Goal: Communication & Community: Answer question/provide support

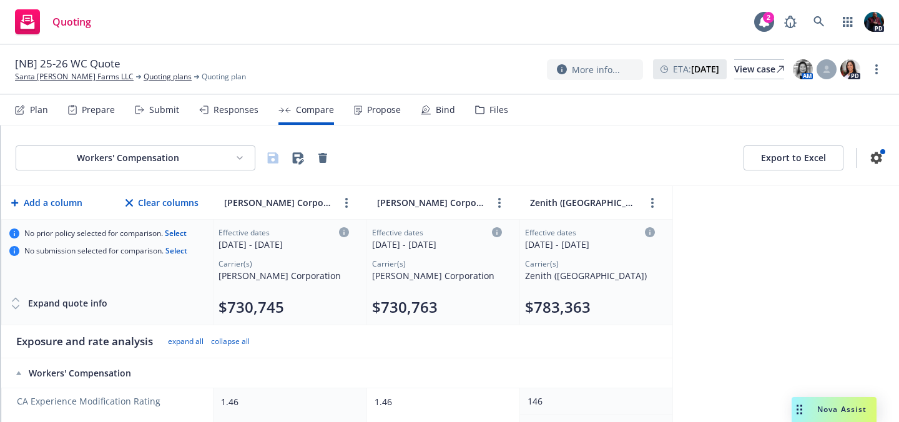
click at [67, 24] on span "Quoting" at bounding box center [71, 22] width 39 height 10
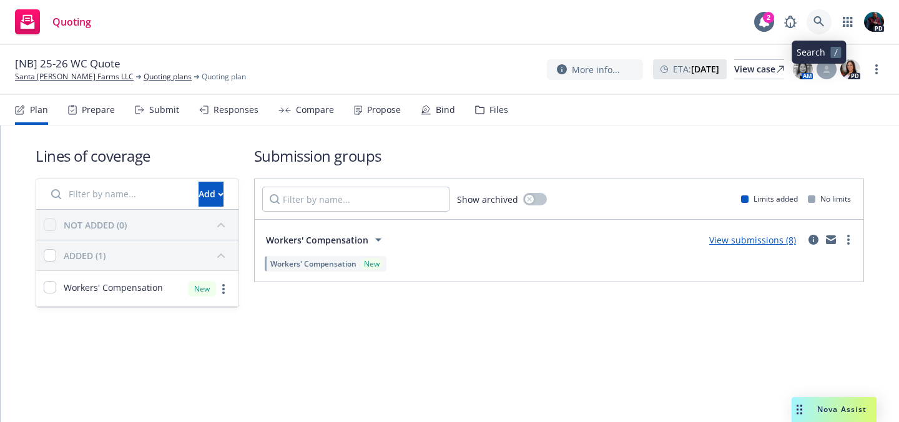
click at [817, 22] on icon at bounding box center [818, 21] width 11 height 11
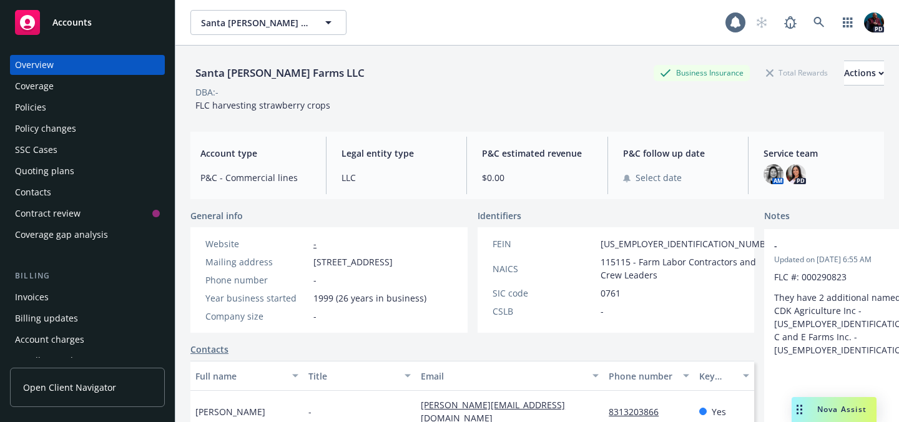
click at [70, 21] on span "Accounts" at bounding box center [71, 22] width 39 height 10
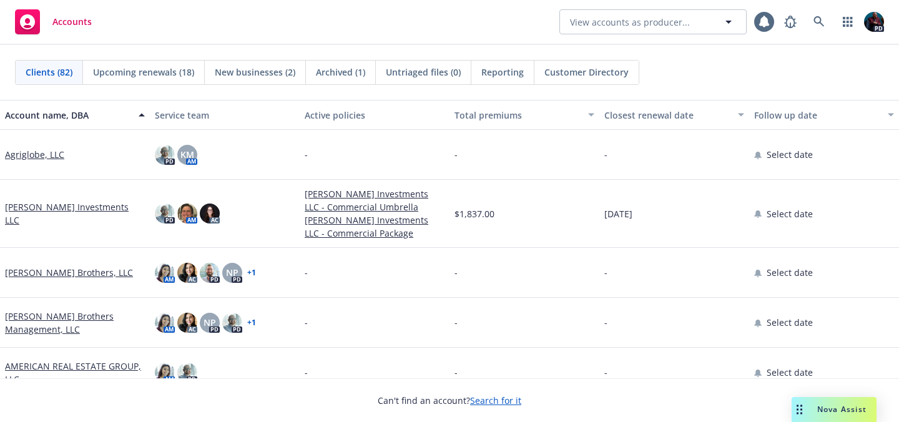
click at [832, 405] on span "Nova Assist" at bounding box center [841, 409] width 49 height 11
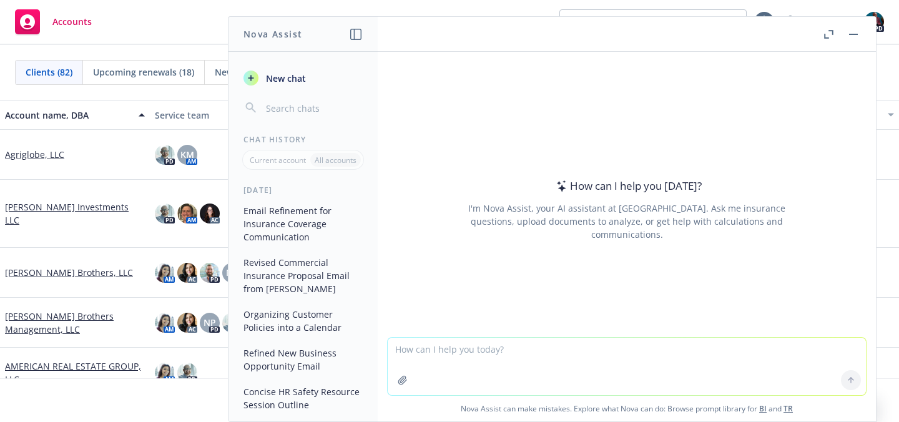
click at [830, 36] on icon "button" at bounding box center [828, 34] width 9 height 9
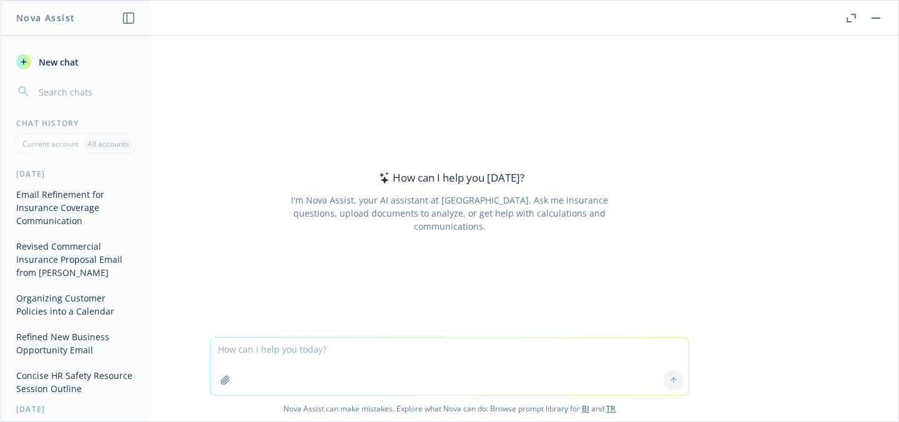
click at [374, 353] on textarea at bounding box center [449, 366] width 478 height 57
paste textarea "Lore, Ip dolo si Ametcons Adipis eli S do eiu Temp Incididun, Utlabore et Dolor…"
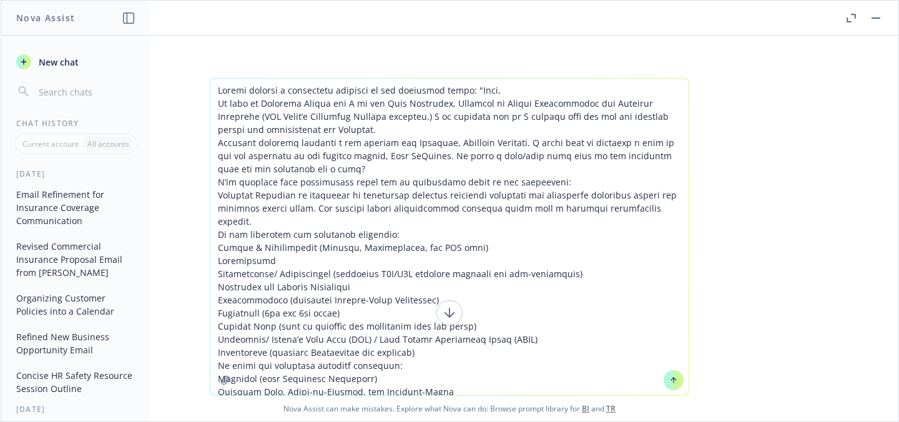
drag, startPoint x: 312, startPoint y: 386, endPoint x: 312, endPoint y: 470, distance: 84.3
click at [312, 421] on html "Accounts View accounts as producer... 2 PD Clients (82) Upcoming renewals (18) …" at bounding box center [449, 211] width 899 height 422
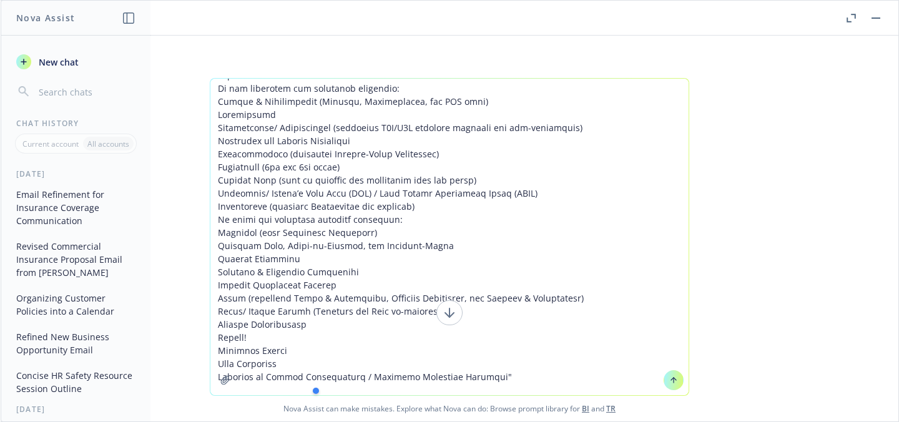
click at [472, 358] on textarea at bounding box center [449, 237] width 478 height 317
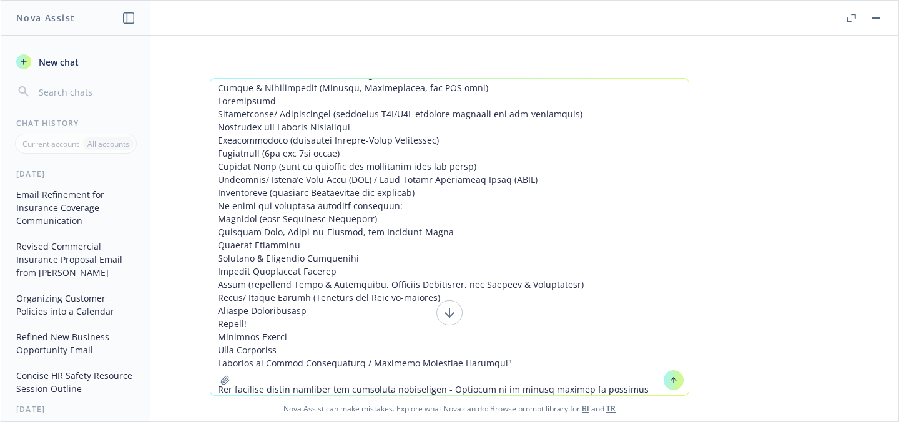
scroll to position [173, 0]
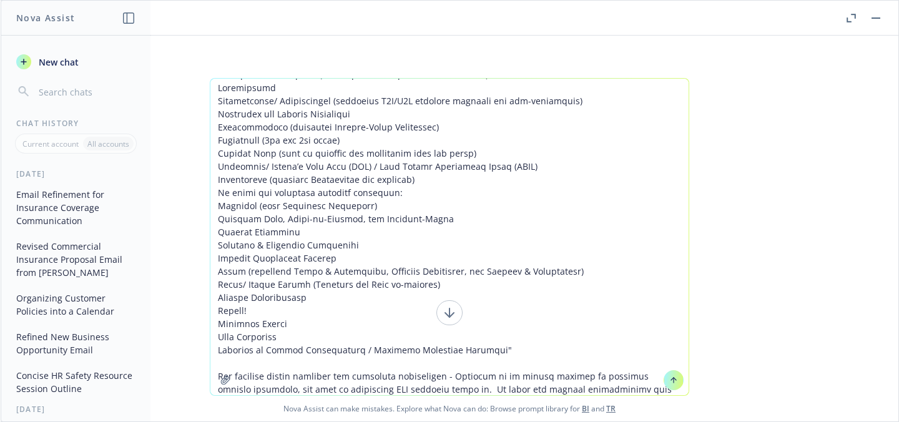
type textarea "Loremi dolorsi a consectetu adipisci el sed doeiusmod tempo: "Inci, Ut labo et …"
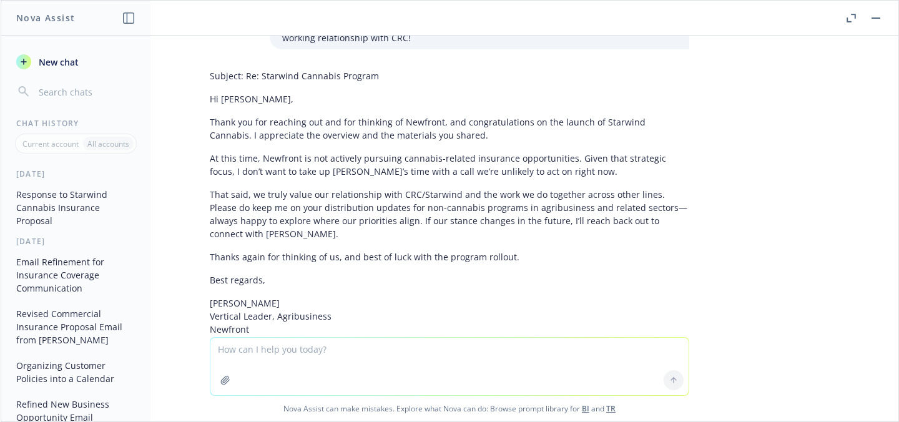
scroll to position [327, 0]
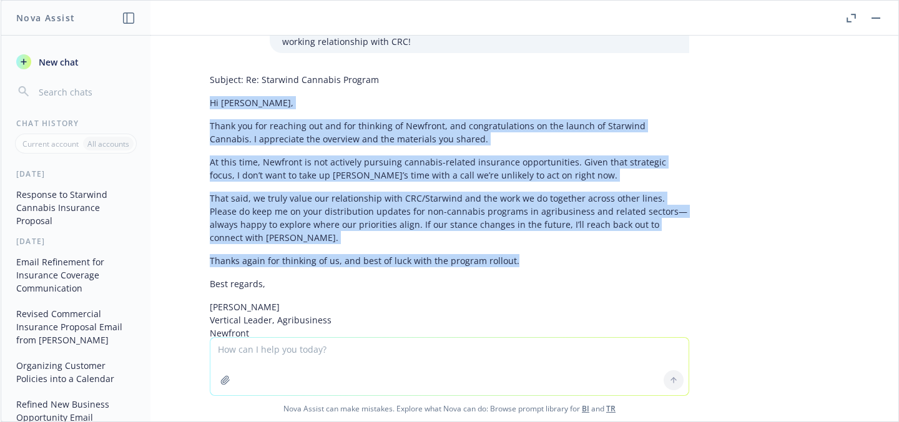
drag, startPoint x: 505, startPoint y: 248, endPoint x: 198, endPoint y: 74, distance: 353.1
click at [200, 74] on div "Subject: Re: Starwind Cannabis Program Hi [PERSON_NAME], Thank you for reaching…" at bounding box center [449, 217] width 499 height 299
copy div "Hi [PERSON_NAME], Thank you for reaching out and for thinking of Newfront, and …"
